Goal: Task Accomplishment & Management: Manage account settings

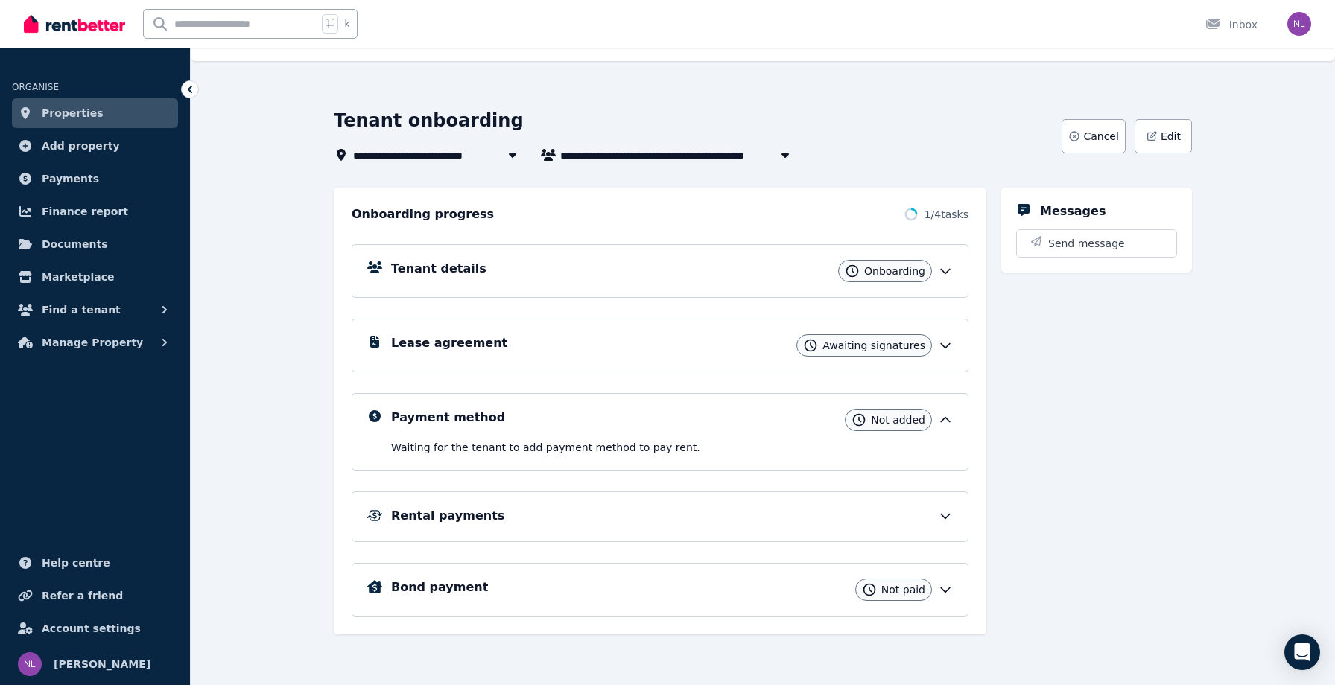
click at [942, 276] on icon at bounding box center [945, 271] width 15 height 15
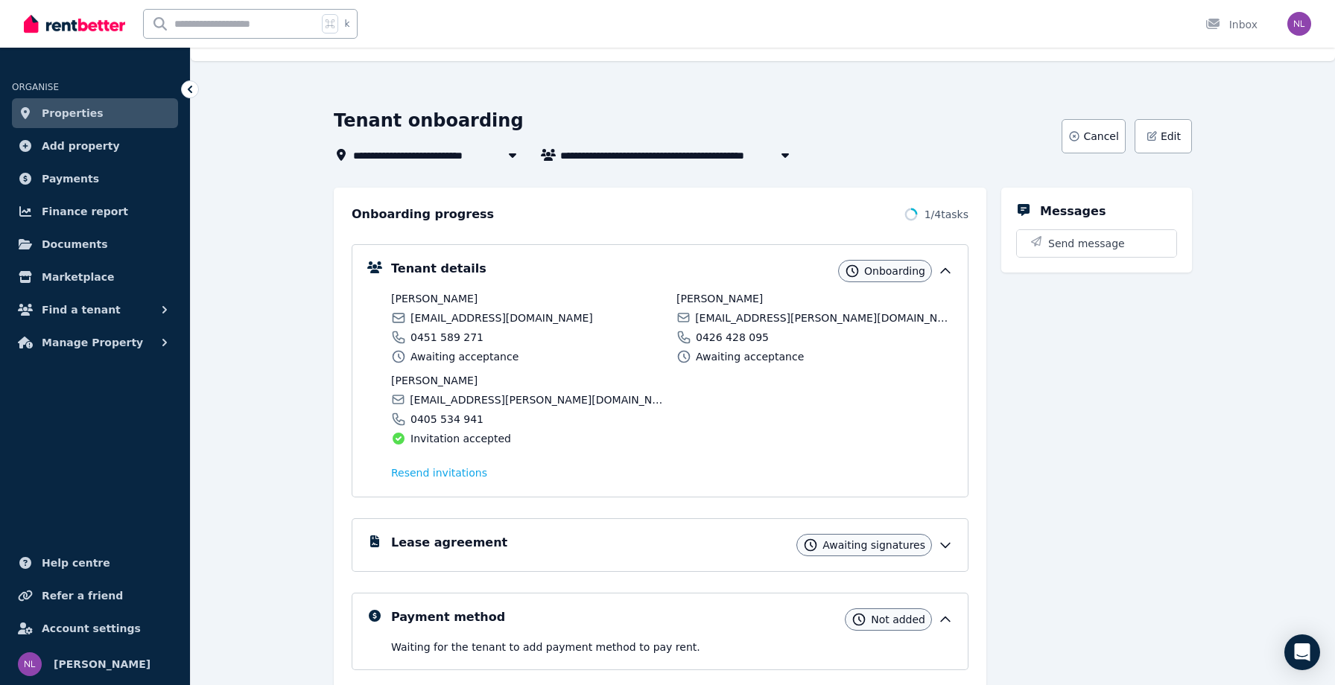
click at [947, 540] on icon at bounding box center [945, 545] width 15 height 15
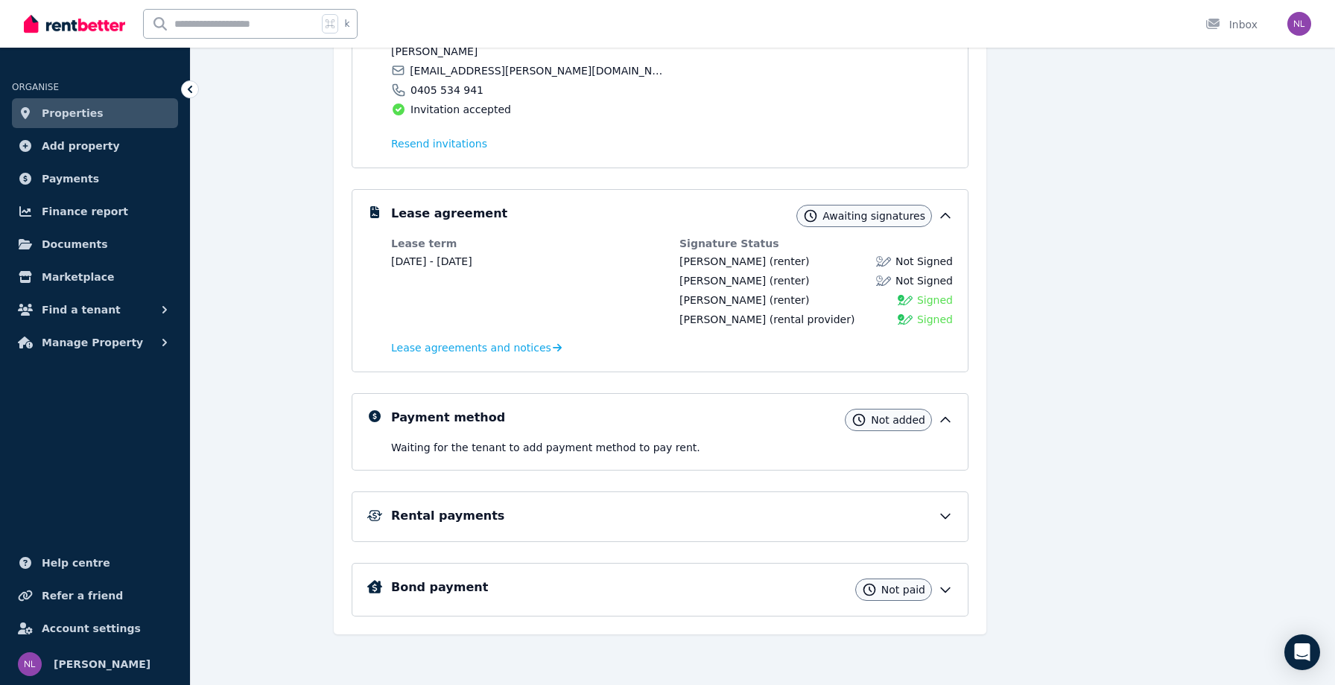
scroll to position [358, 0]
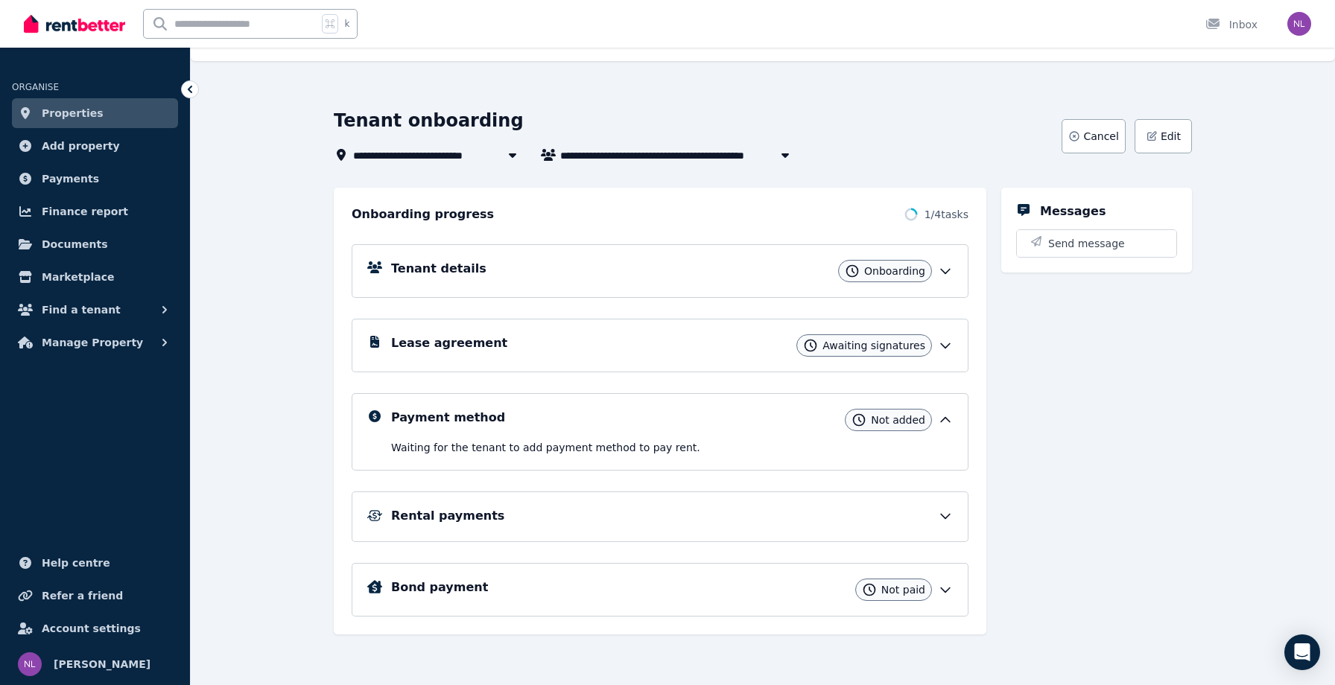
scroll to position [28, 0]
